Goal: Find specific page/section: Find specific page/section

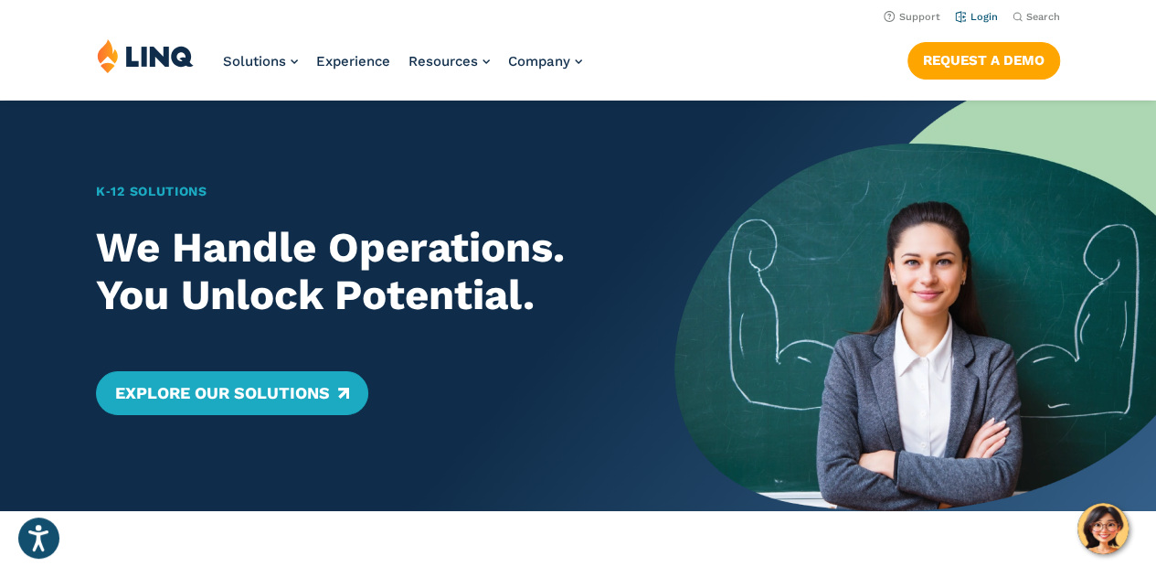
click at [971, 8] on li "Login" at bounding box center [976, 15] width 43 height 20
click at [971, 16] on link "Login" at bounding box center [976, 17] width 43 height 12
click at [983, 27] on header "Support Login Search Search for: Solutions Nutrition Overview NEW School Nutrit…" at bounding box center [578, 50] width 1156 height 100
click at [977, 14] on link "Login" at bounding box center [976, 17] width 43 height 12
click at [972, 16] on link "Login" at bounding box center [976, 17] width 43 height 12
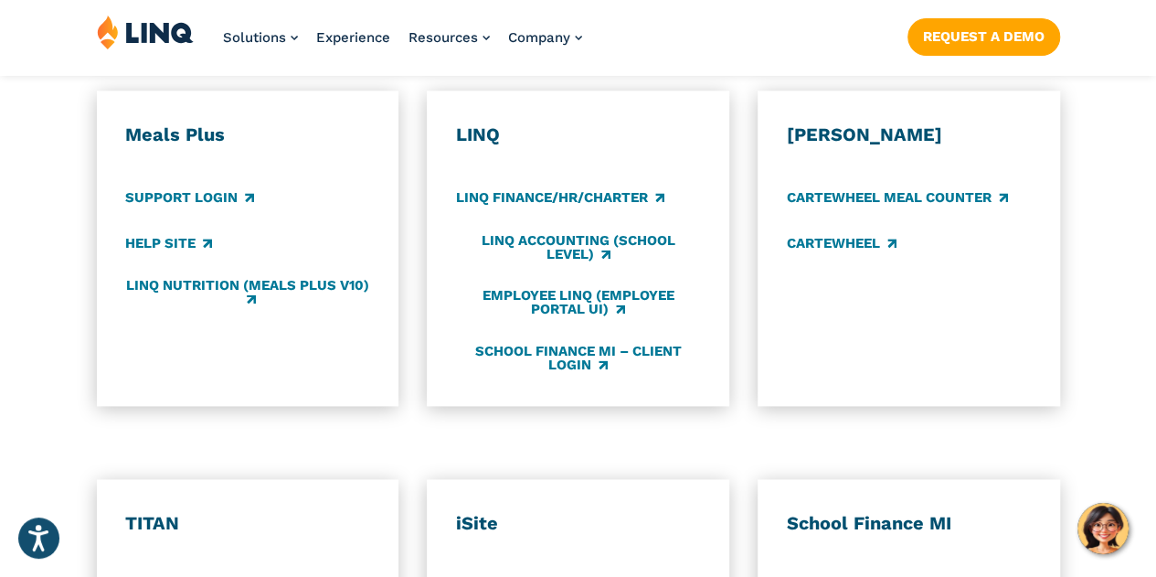
scroll to position [1053, 0]
click at [552, 287] on link "Employee LINQ (Employee Portal UI)" at bounding box center [578, 302] width 244 height 30
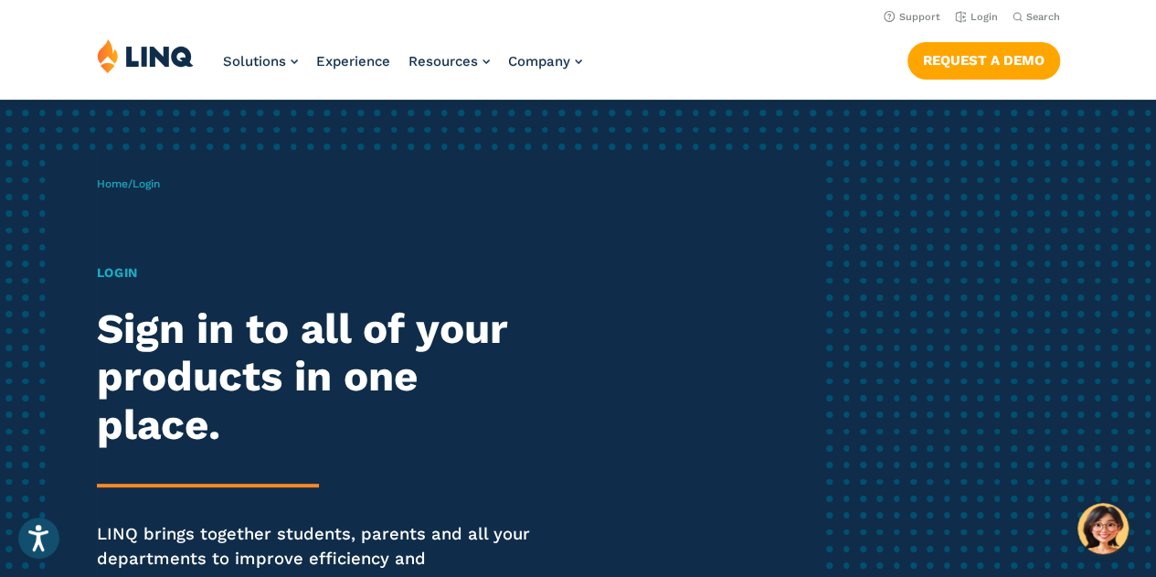
scroll to position [0, 0]
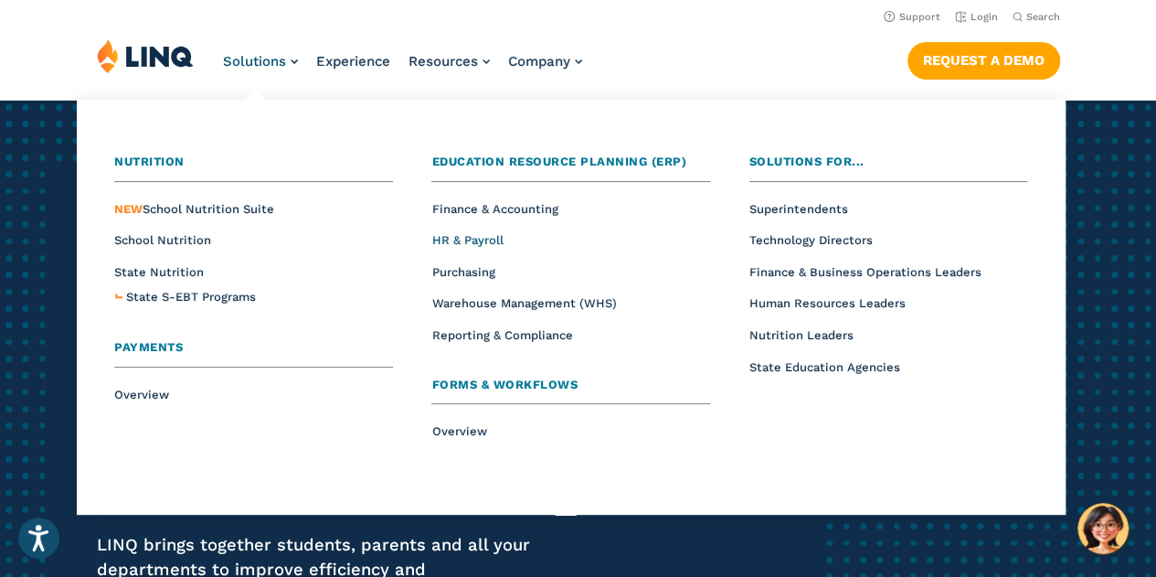
click at [486, 240] on span "HR & Payroll" at bounding box center [466, 240] width 71 height 14
